Goal: Task Accomplishment & Management: Manage account settings

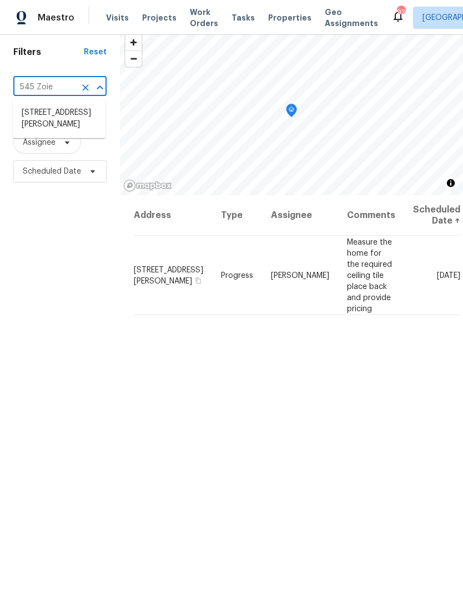
scroll to position [40, 0]
click at [54, 120] on li "[STREET_ADDRESS][PERSON_NAME]" at bounding box center [59, 118] width 93 height 30
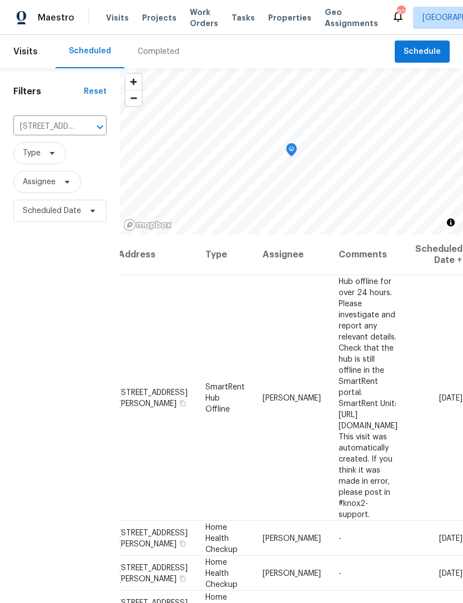
scroll to position [0, 78]
click at [0, 0] on icon at bounding box center [0, 0] width 0 height 0
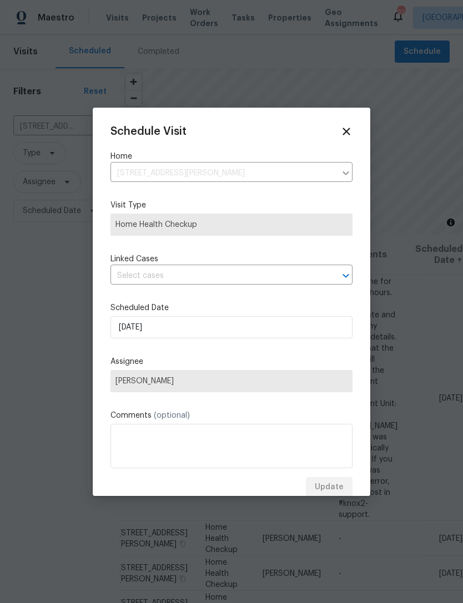
click at [350, 129] on icon at bounding box center [346, 131] width 12 height 12
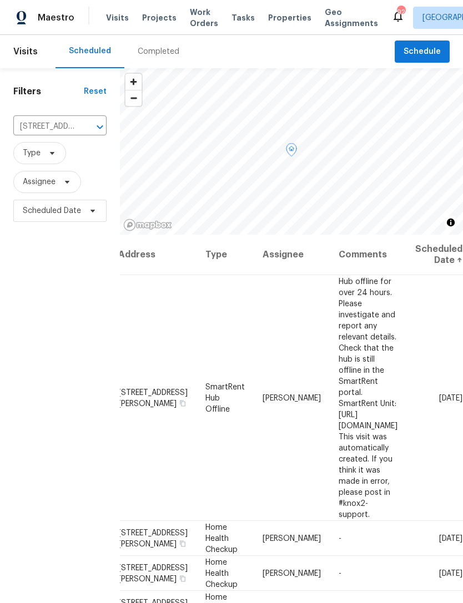
click at [0, 0] on icon at bounding box center [0, 0] width 0 height 0
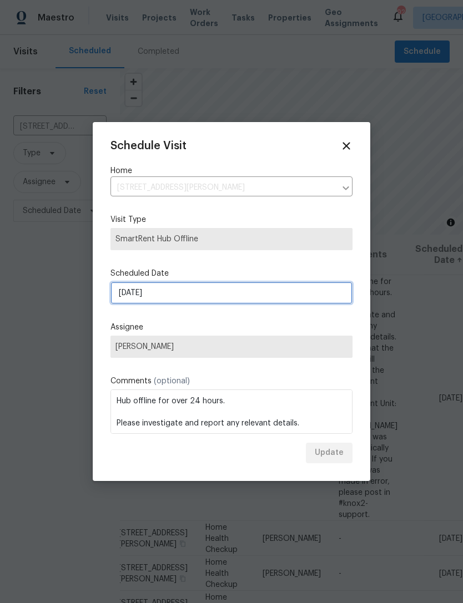
click at [233, 302] on input "8/27/2025" at bounding box center [231, 293] width 242 height 22
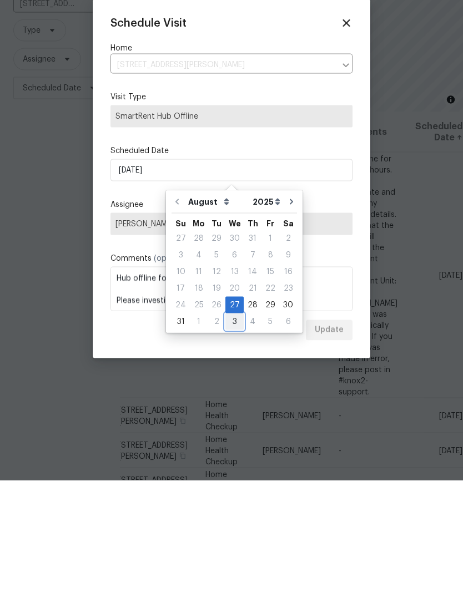
click at [236, 437] on div "3" at bounding box center [234, 445] width 18 height 16
type input "9/3/2025"
select select "8"
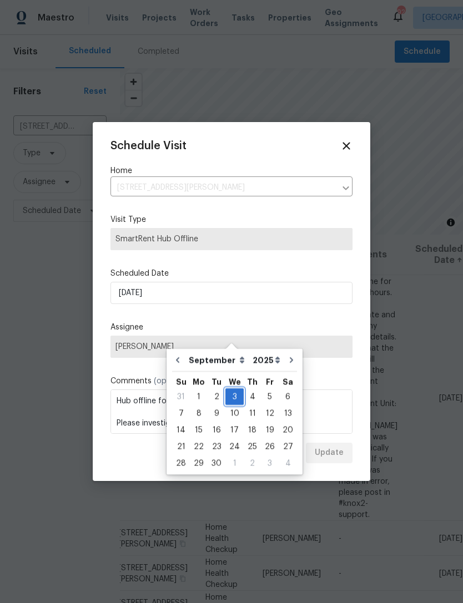
click at [229, 389] on div "3" at bounding box center [234, 397] width 18 height 16
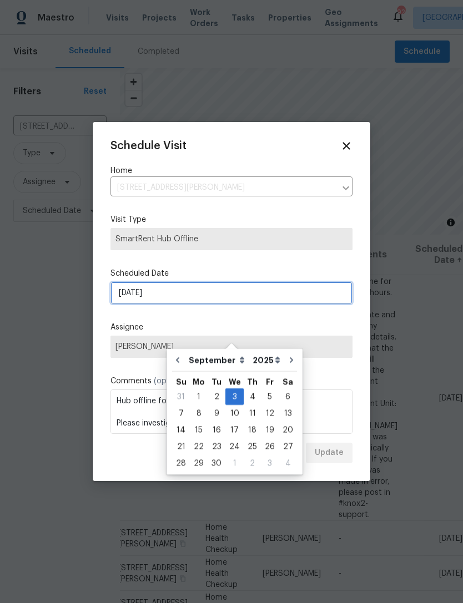
click at [303, 294] on input "9/3/2025" at bounding box center [231, 293] width 242 height 22
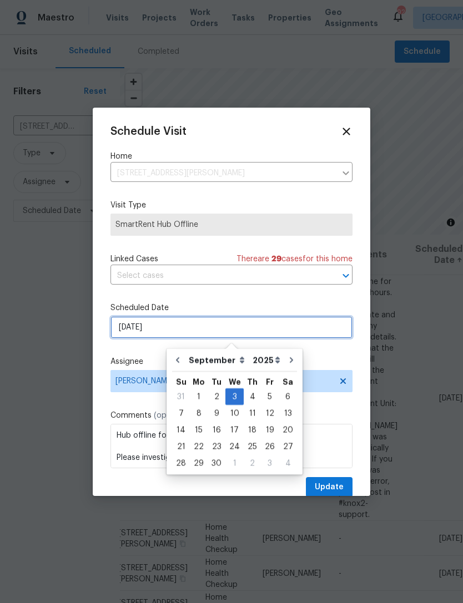
click at [334, 275] on div at bounding box center [337, 276] width 29 height 16
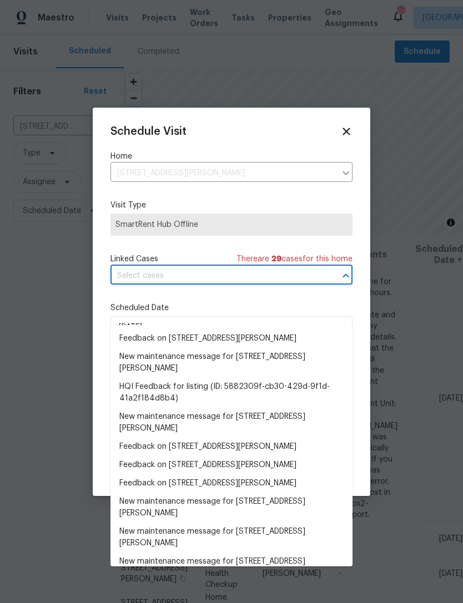
click at [397, 274] on div at bounding box center [231, 301] width 463 height 603
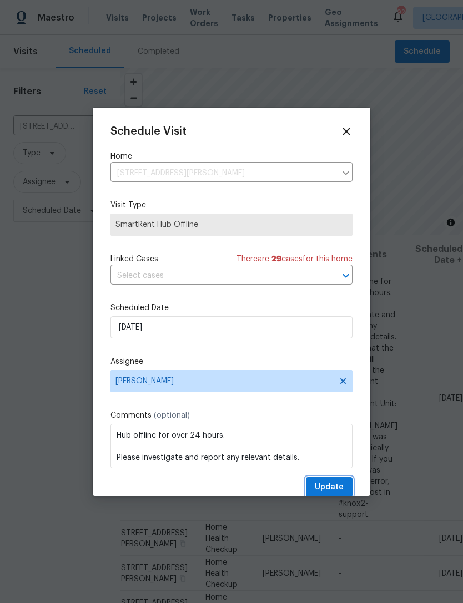
click at [325, 483] on span "Update" at bounding box center [329, 487] width 29 height 14
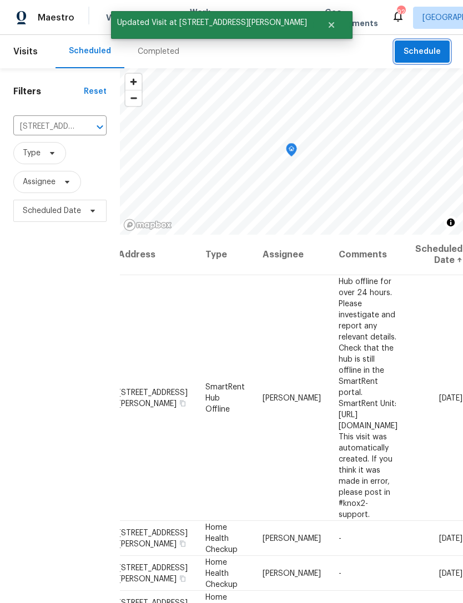
click at [428, 45] on span "Schedule" at bounding box center [421, 52] width 37 height 14
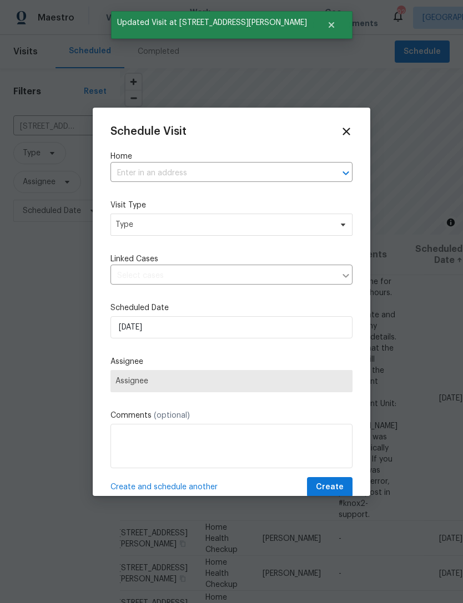
click at [250, 169] on input "text" at bounding box center [215, 173] width 211 height 17
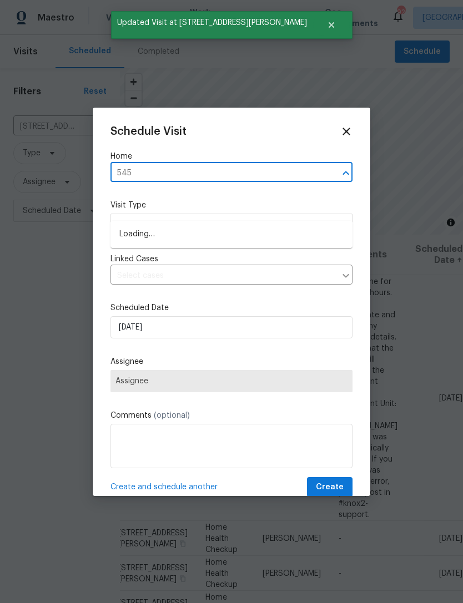
type input "545 z"
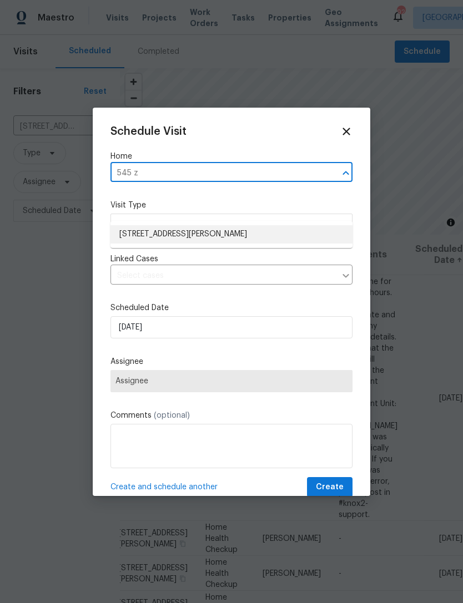
click at [224, 225] on li "545 Zoie Ln, Palmetto, GA 30268" at bounding box center [231, 234] width 242 height 18
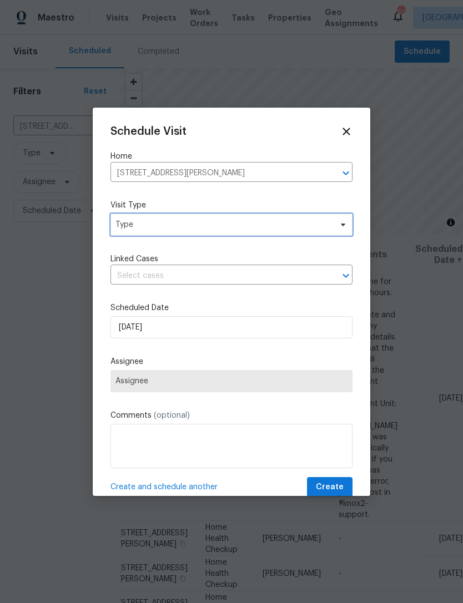
click at [280, 225] on span "Type" at bounding box center [223, 224] width 216 height 11
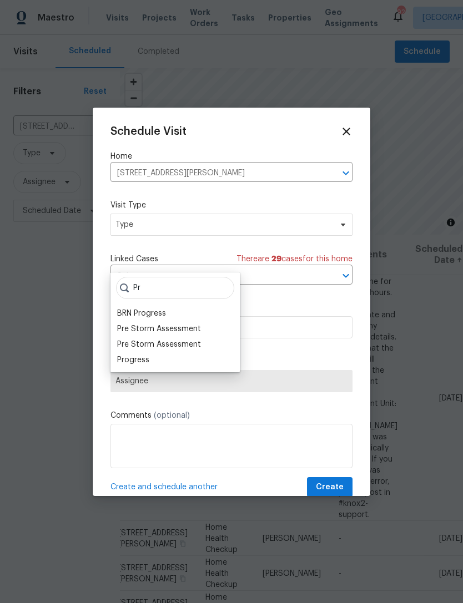
type input "Pr"
click at [148, 354] on div "Progress" at bounding box center [133, 359] width 32 height 11
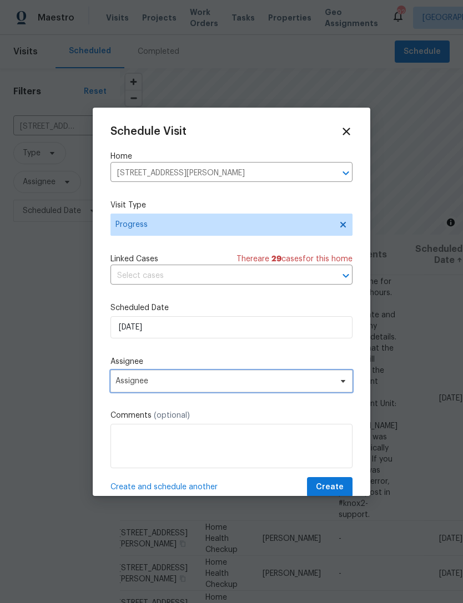
click at [283, 383] on span "Assignee" at bounding box center [223, 381] width 217 height 9
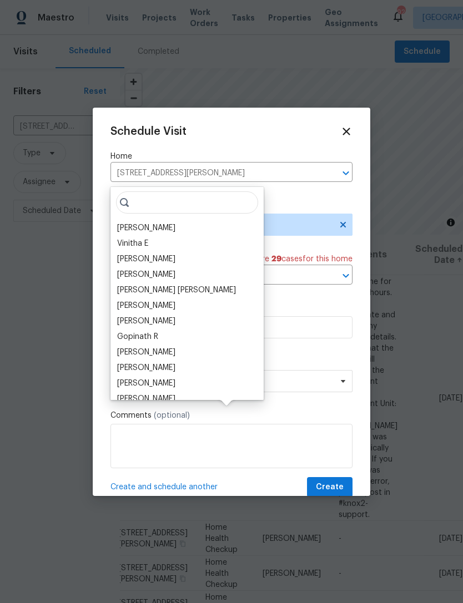
click at [174, 222] on div "[PERSON_NAME]" at bounding box center [146, 227] width 58 height 11
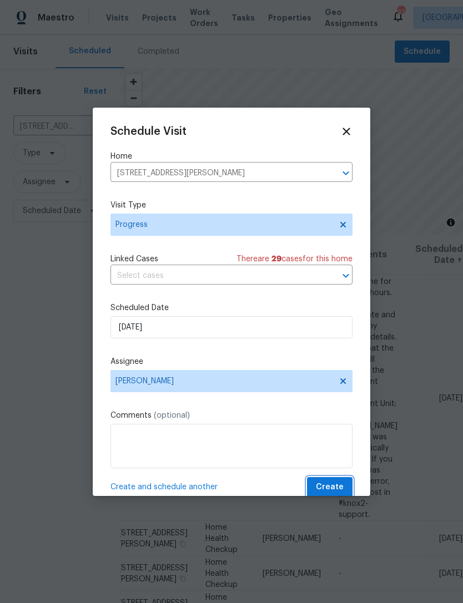
click at [342, 488] on span "Create" at bounding box center [330, 487] width 28 height 14
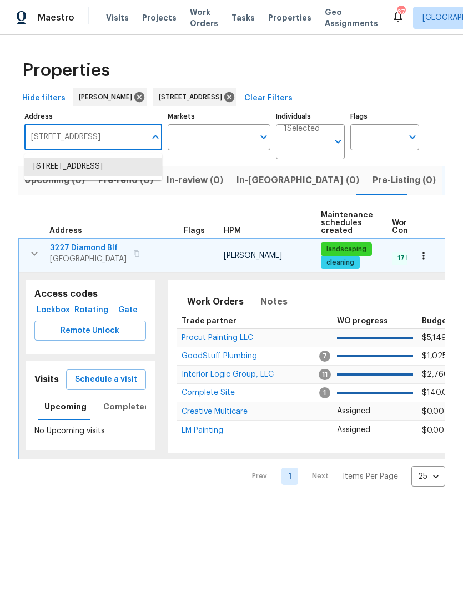
scroll to position [0, 142]
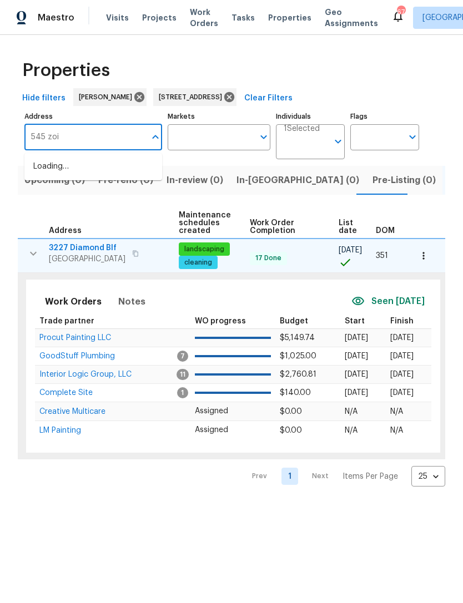
type input "545 zoie"
click at [121, 161] on li "[STREET_ADDRESS]" at bounding box center [93, 167] width 138 height 18
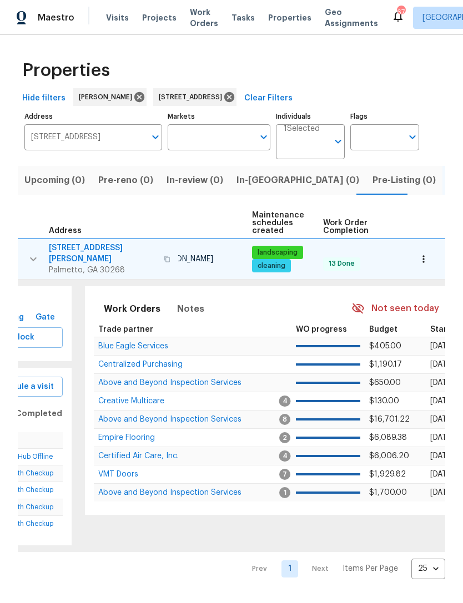
scroll to position [0, 108]
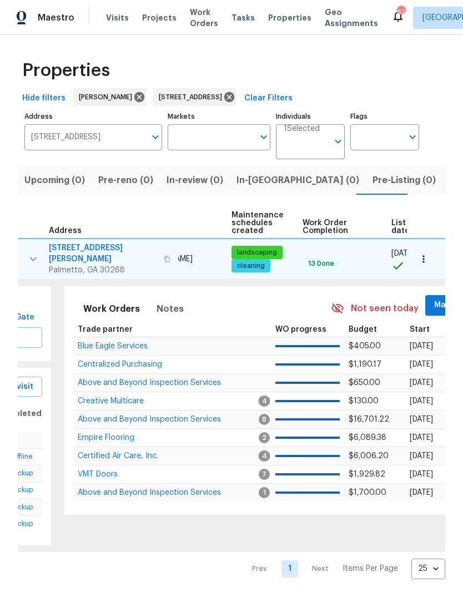
click at [441, 301] on span "Mark Seen" at bounding box center [454, 305] width 41 height 14
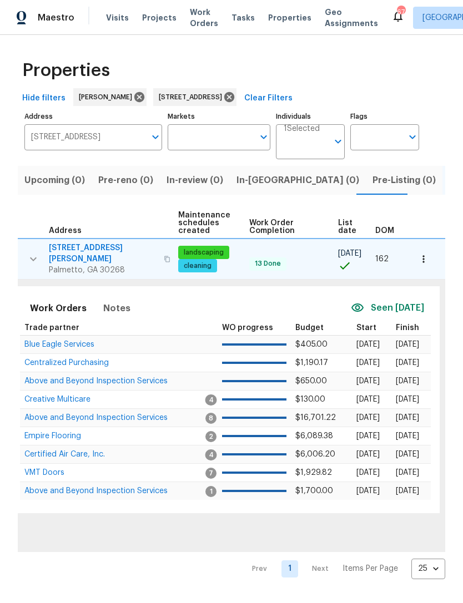
scroll to position [0, 161]
click at [428, 257] on icon "button" at bounding box center [423, 258] width 11 height 11
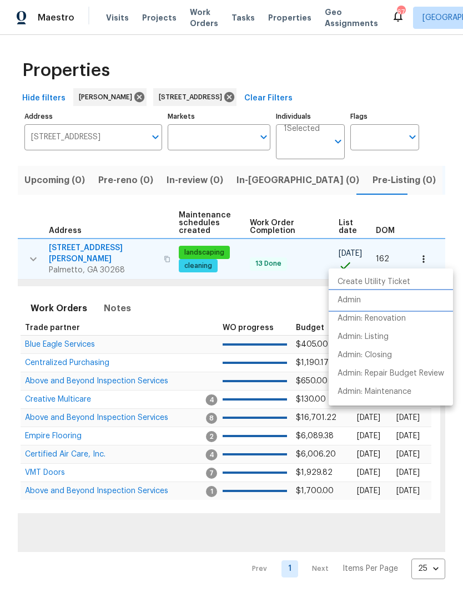
click at [392, 302] on li "Admin" at bounding box center [390, 300] width 124 height 18
